Goal: Transaction & Acquisition: Purchase product/service

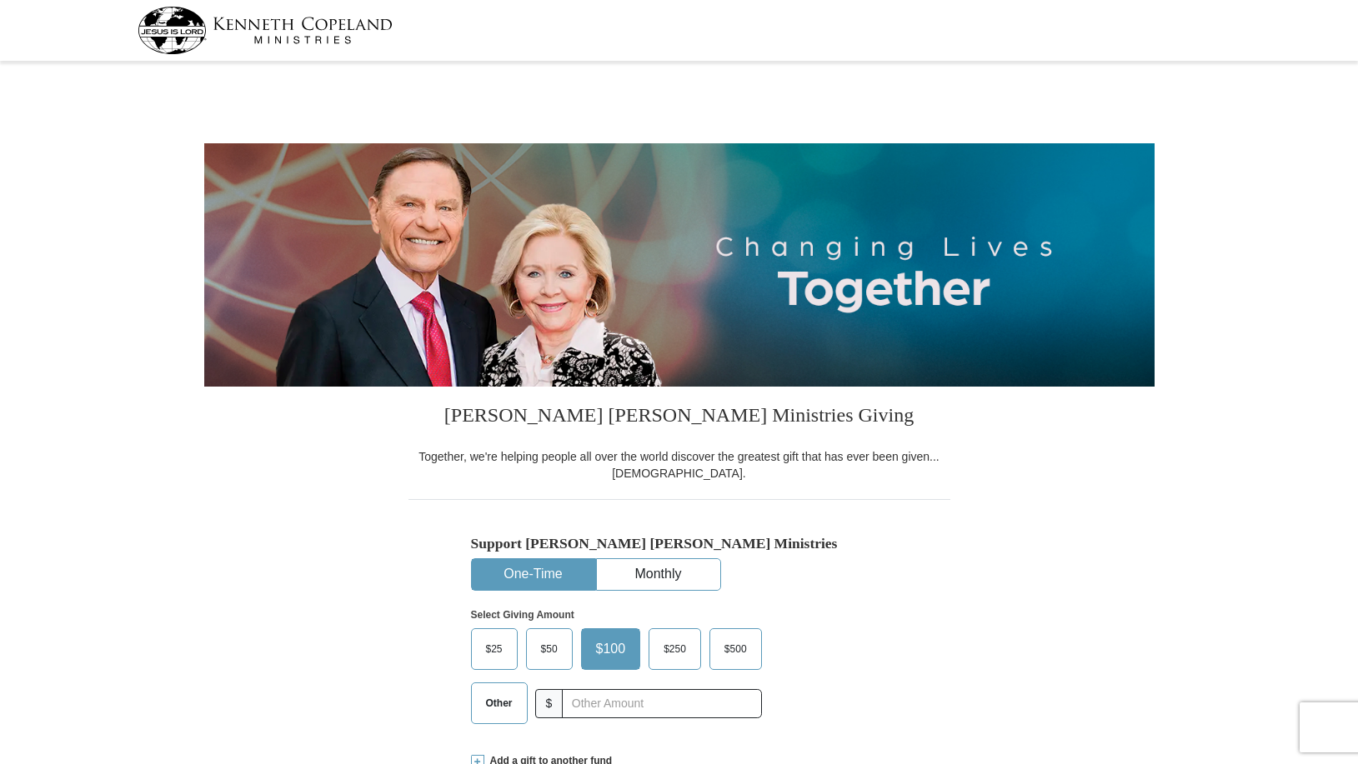
select select "CT"
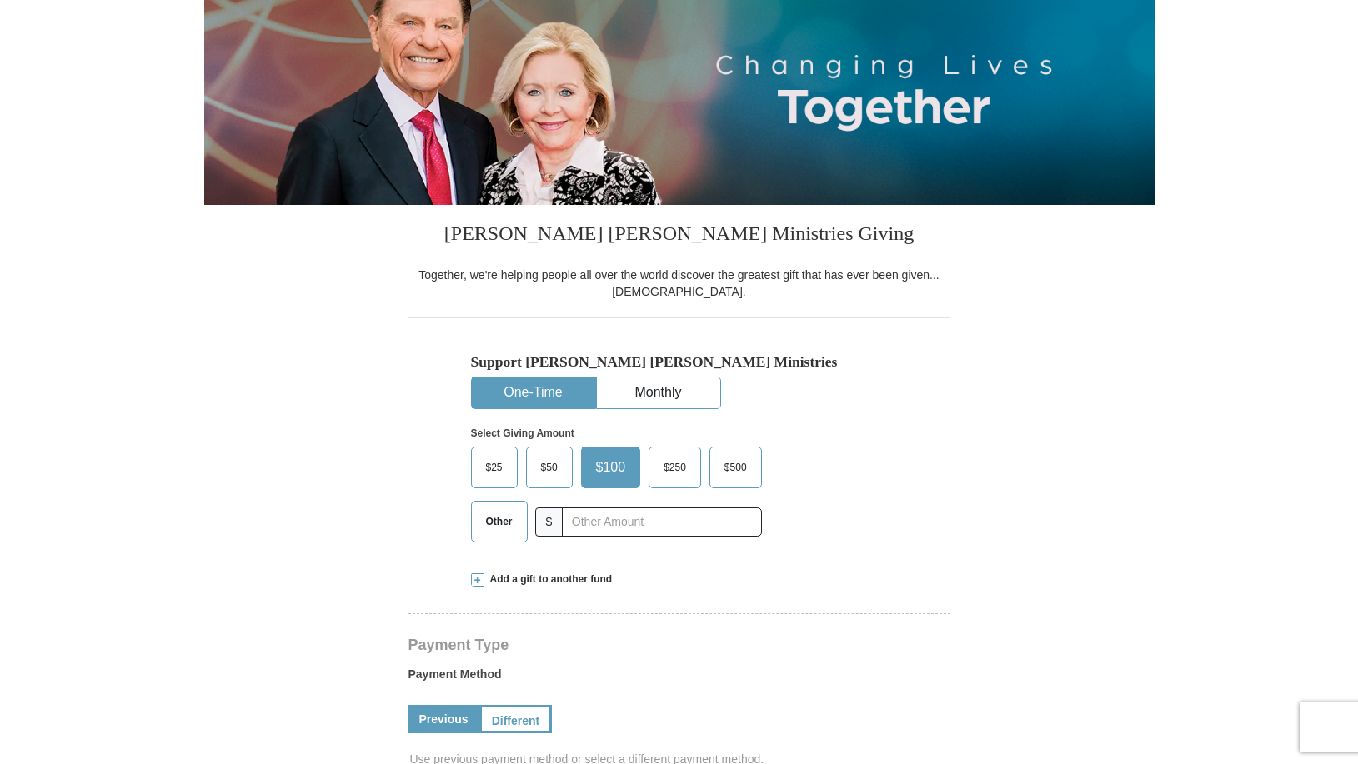
scroll to position [214, 0]
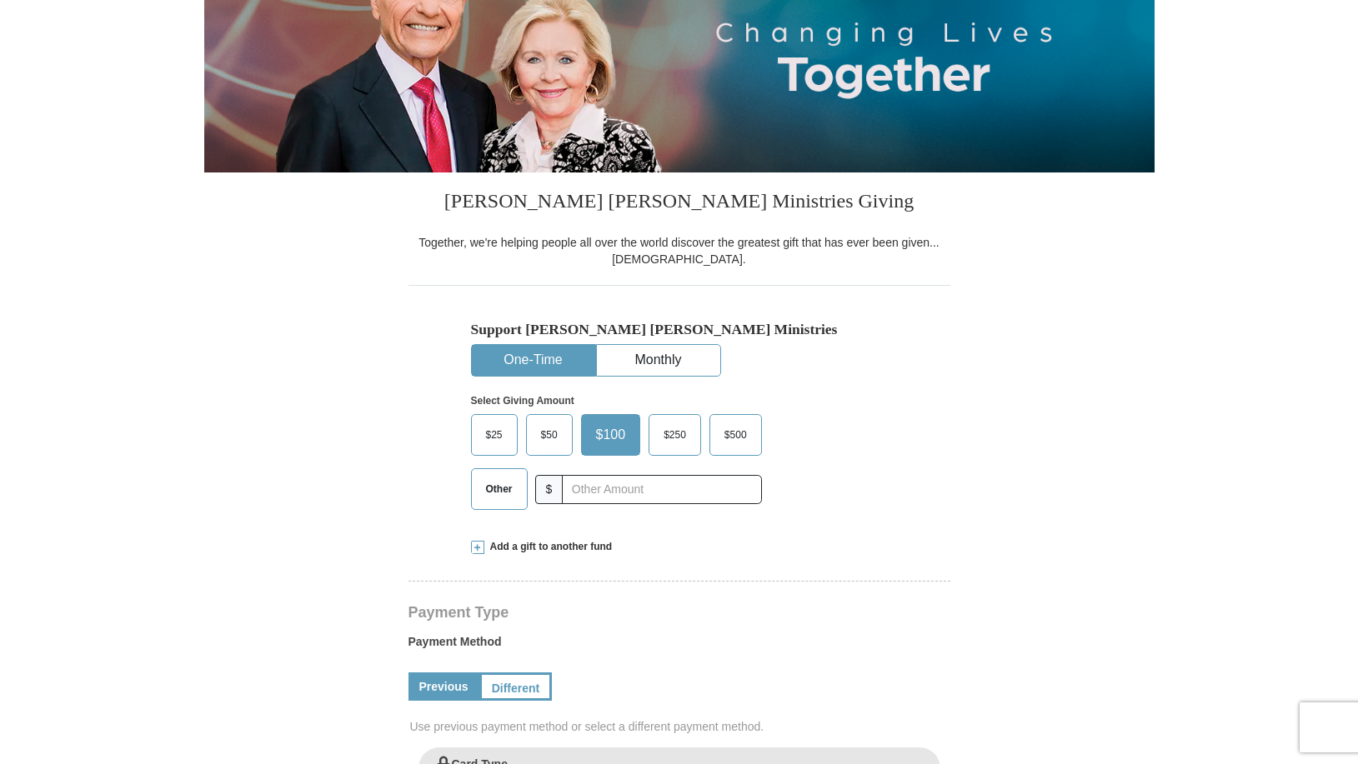
click at [588, 544] on span "Add a gift to another fund" at bounding box center [548, 547] width 128 height 14
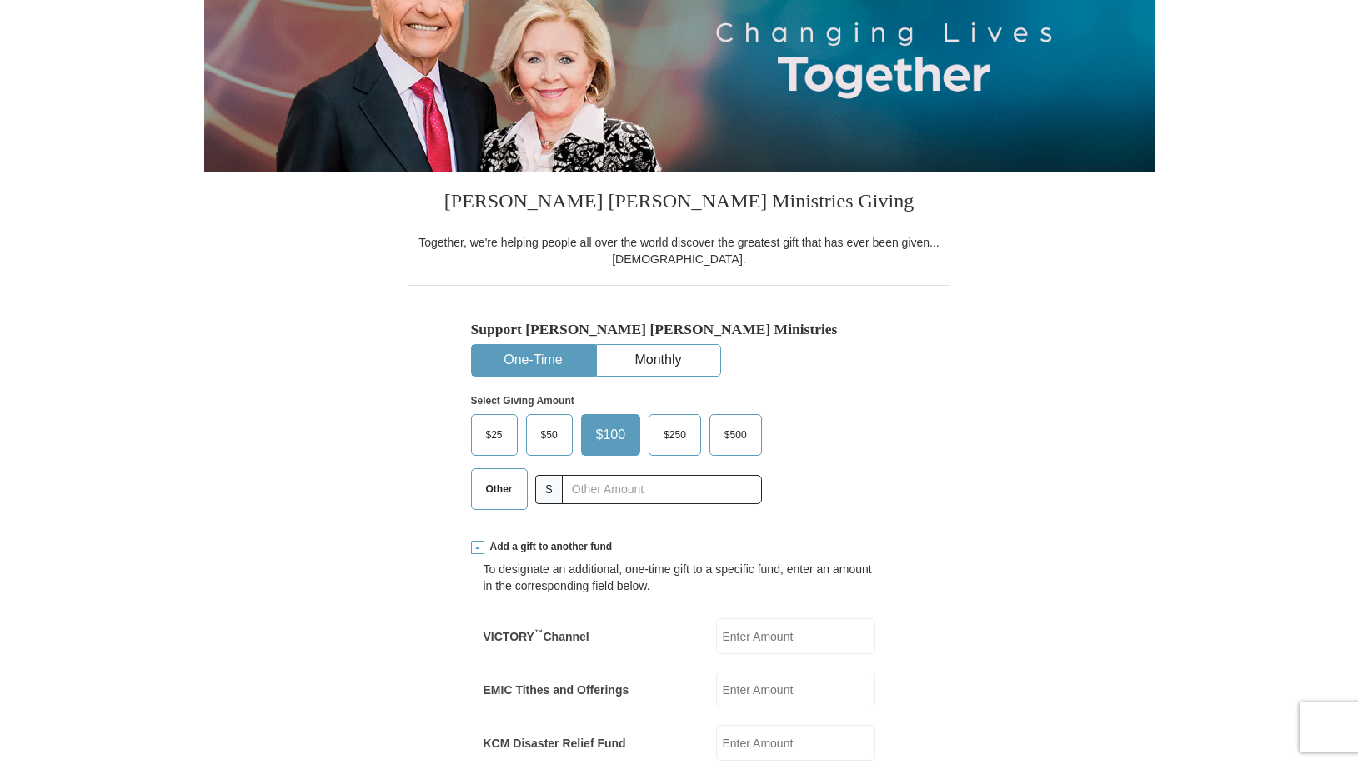
click at [735, 683] on input "EMIC Tithes and Offerings" at bounding box center [795, 690] width 159 height 36
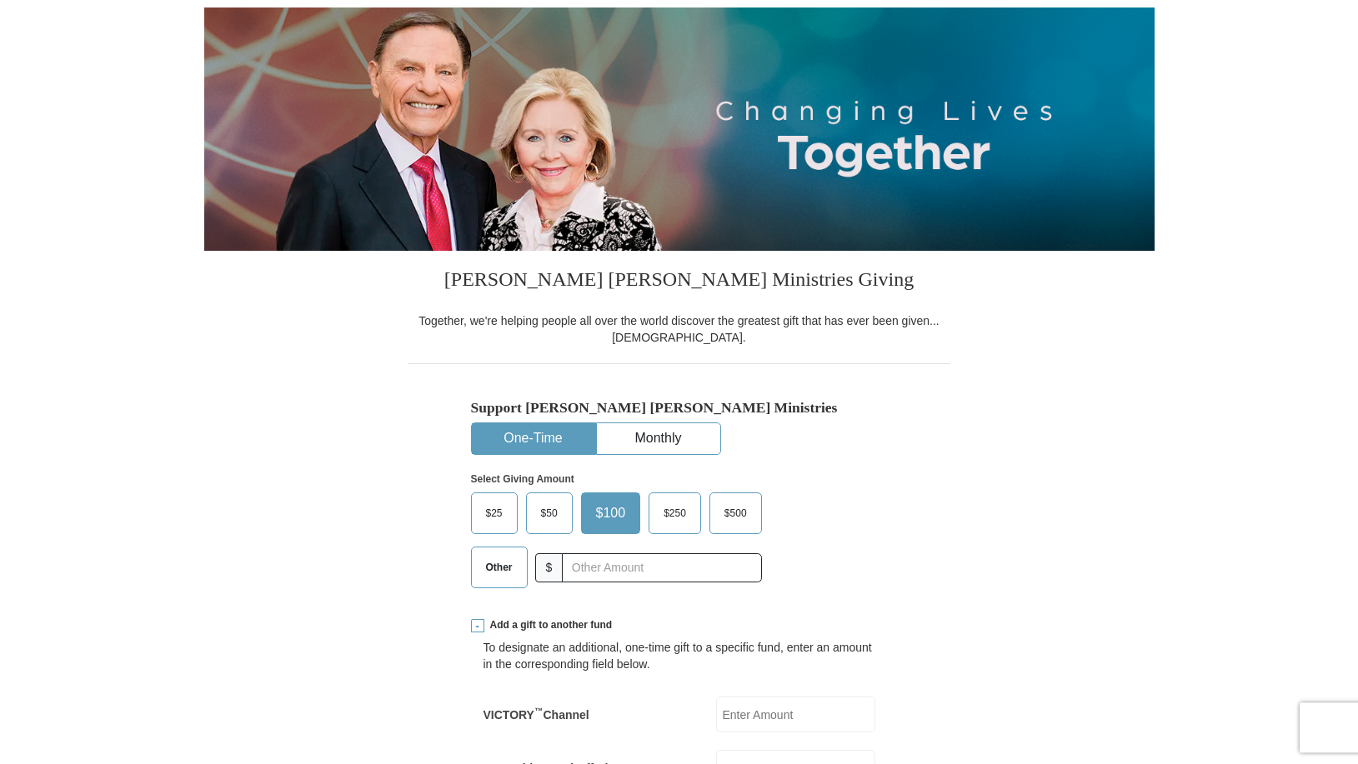
scroll to position [128, 0]
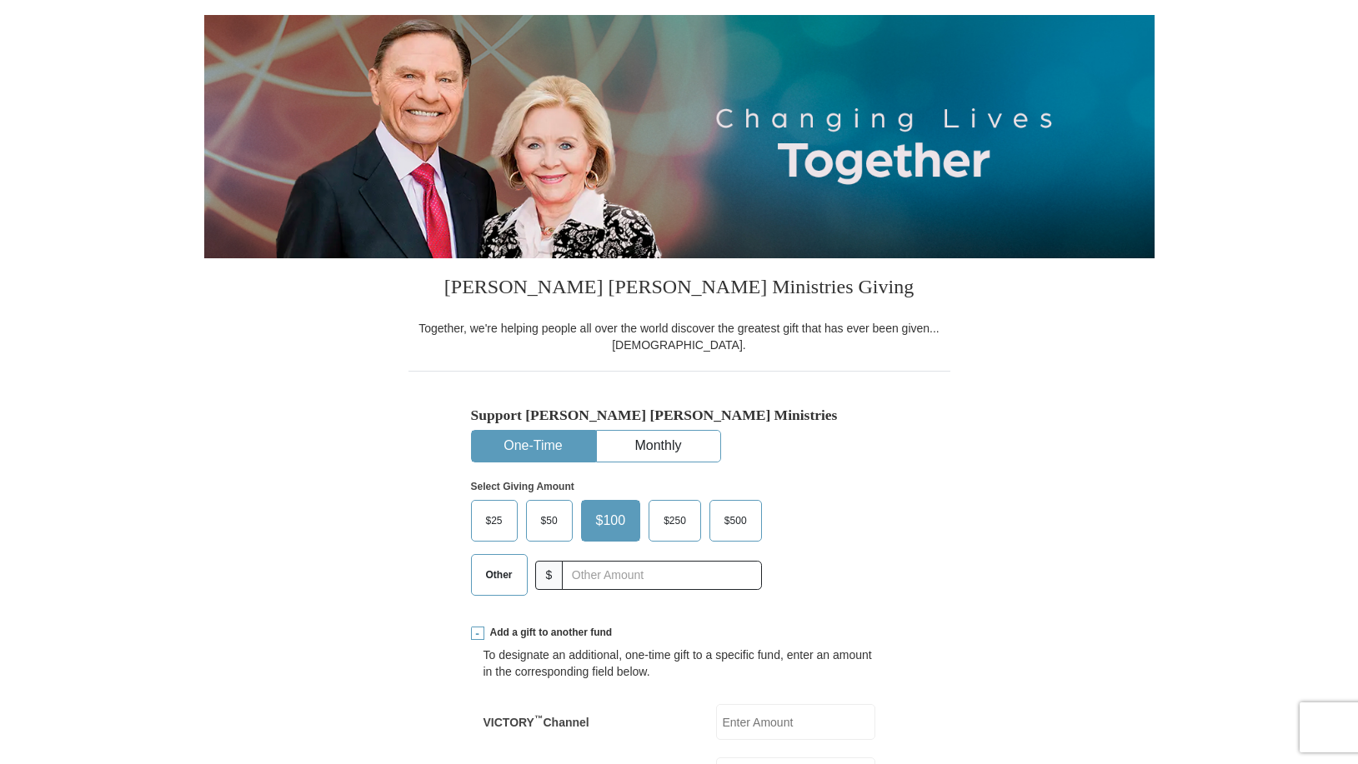
type input "187."
click at [502, 578] on span "Other" at bounding box center [499, 575] width 43 height 25
click at [0, 0] on input "Other" at bounding box center [0, 0] width 0 height 0
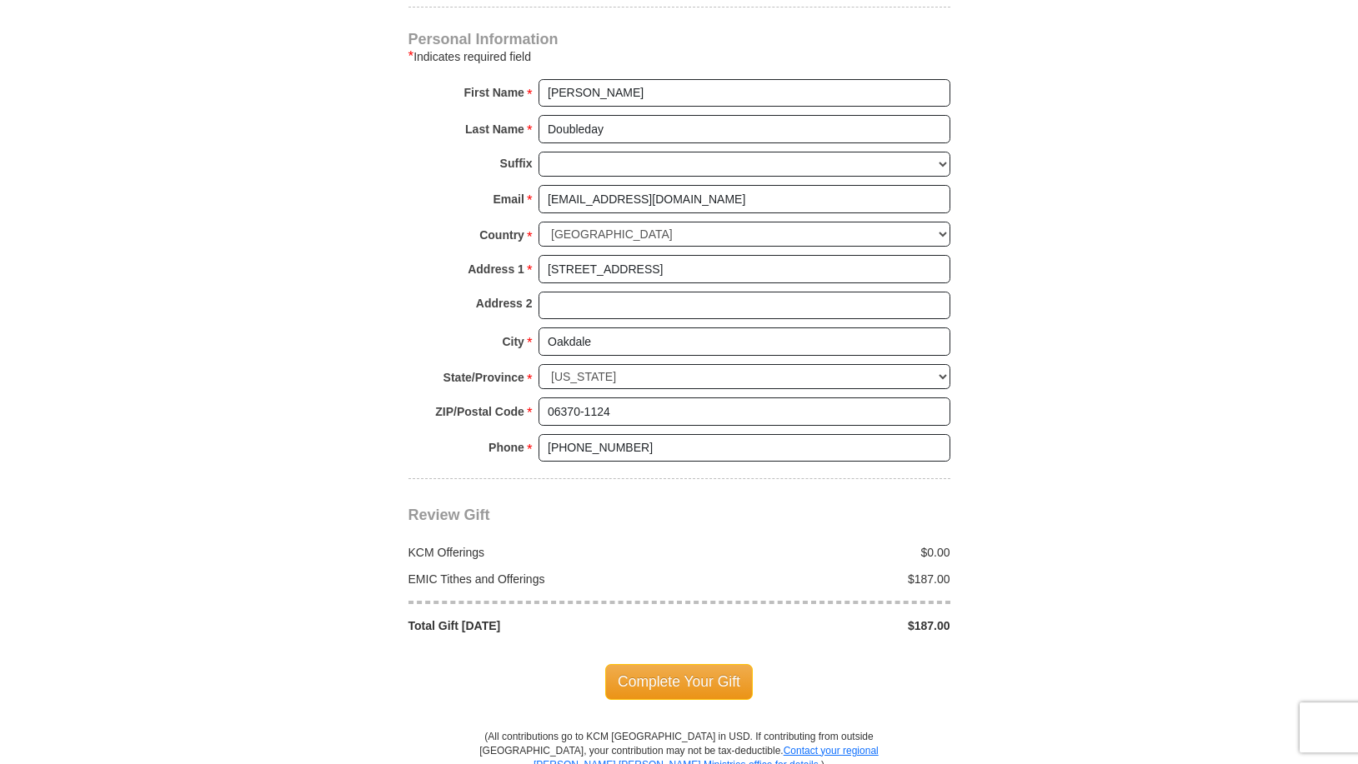
scroll to position [1399, 0]
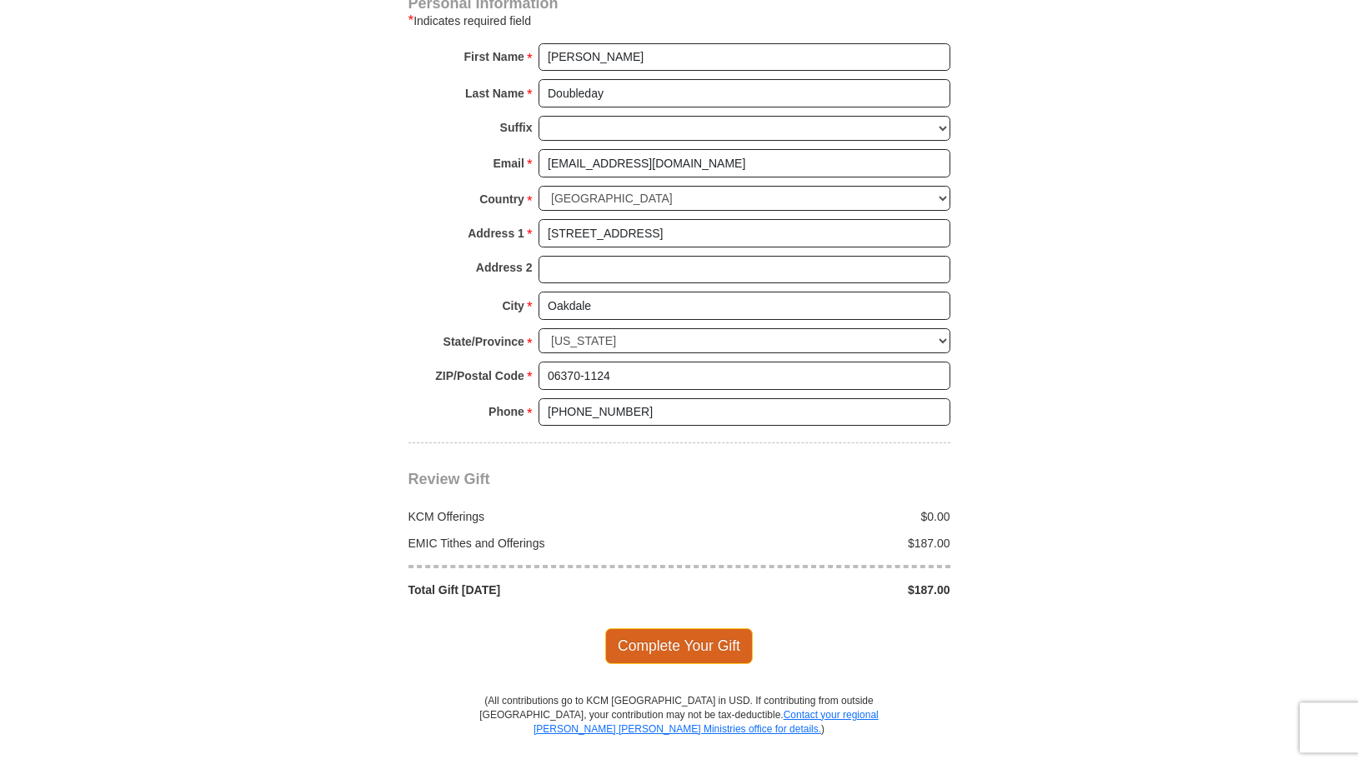
type input "0"
click at [666, 628] on span "Complete Your Gift" at bounding box center [679, 645] width 148 height 35
